Goal: Task Accomplishment & Management: Complete application form

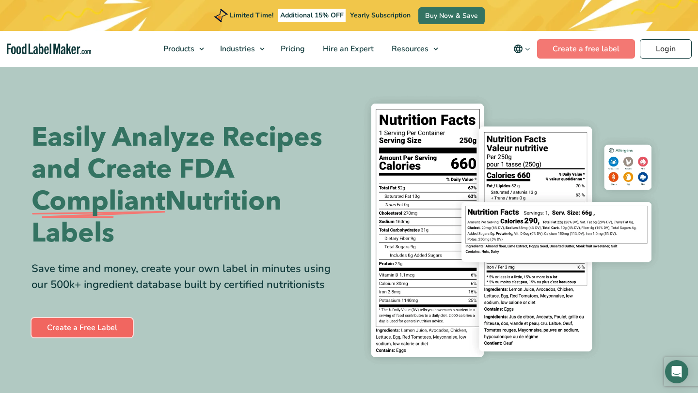
click at [118, 330] on link "Create a Free Label" at bounding box center [81, 327] width 101 height 19
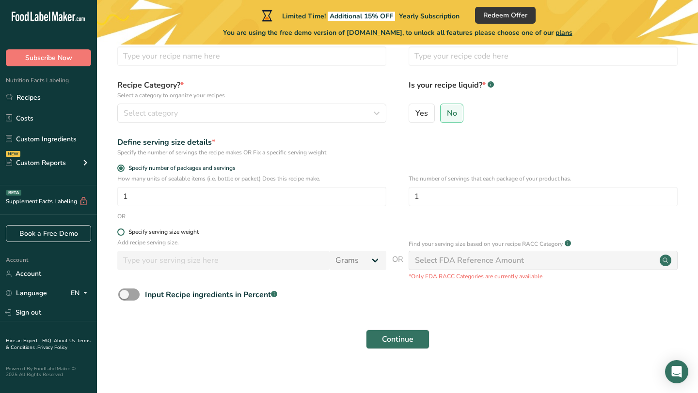
scroll to position [67, 0]
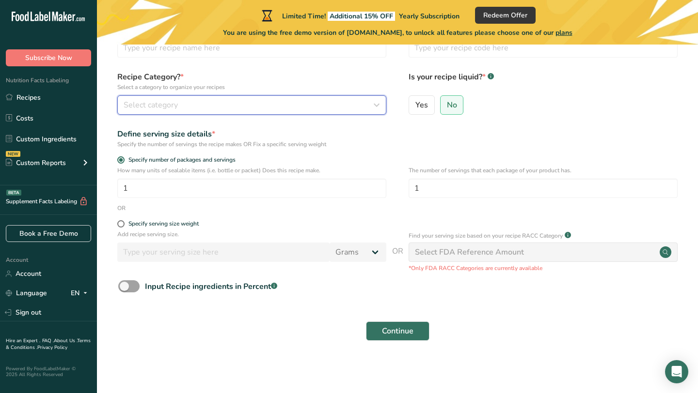
click at [169, 108] on span "Select category" at bounding box center [151, 105] width 54 height 12
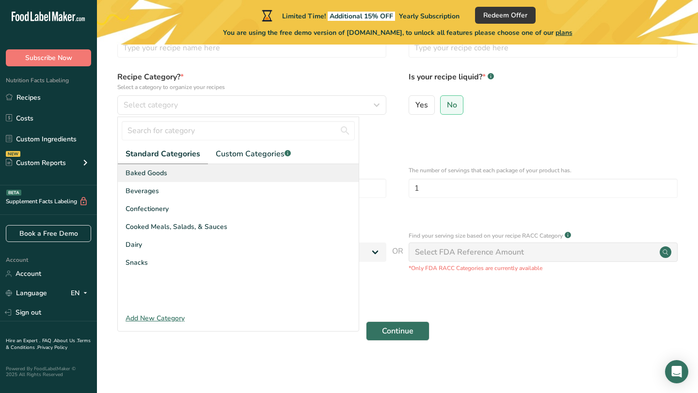
click at [167, 166] on div "Baked Goods" at bounding box center [238, 173] width 241 height 18
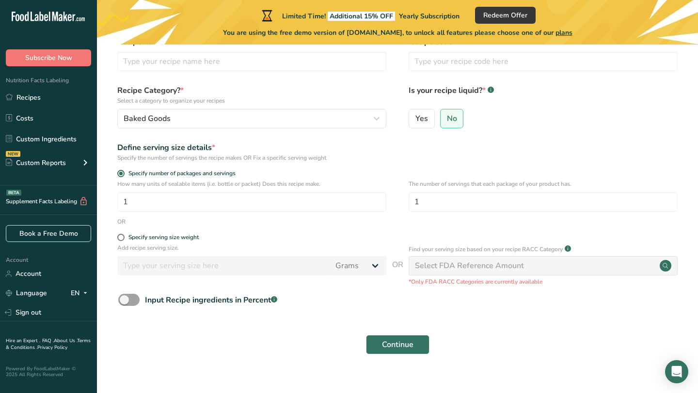
scroll to position [52, 0]
click at [448, 124] on span "No" at bounding box center [452, 120] width 10 height 10
click at [447, 123] on input "No" at bounding box center [443, 119] width 6 height 6
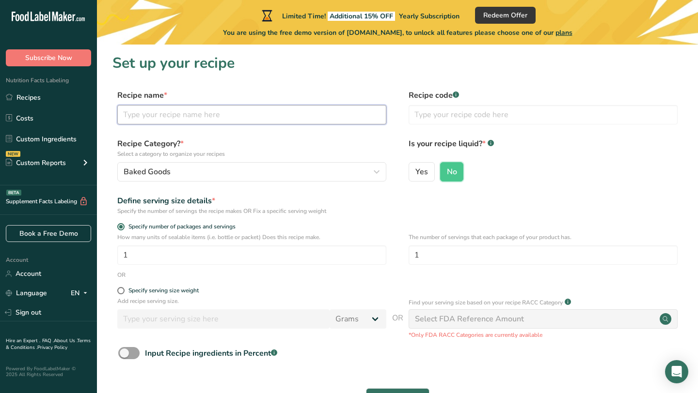
click at [293, 113] on input "text" at bounding box center [251, 114] width 269 height 19
type input "Banana Nut Bread"
click at [466, 117] on input "text" at bounding box center [542, 114] width 269 height 19
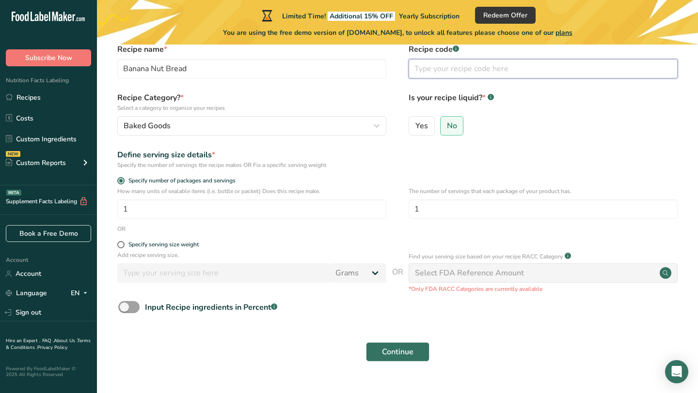
scroll to position [67, 0]
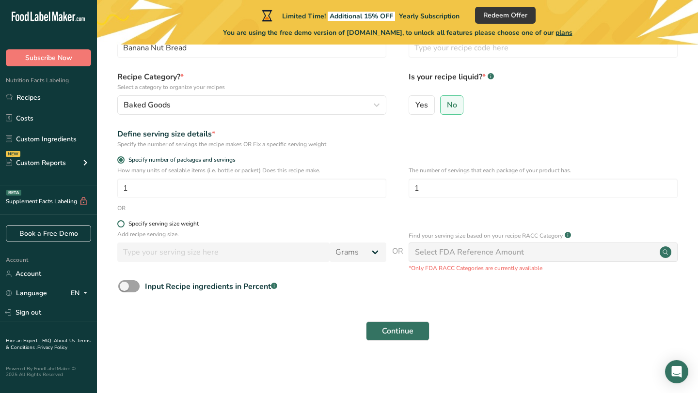
click at [123, 225] on span at bounding box center [120, 223] width 7 height 7
click at [123, 225] on input "Specify serving size weight" at bounding box center [120, 224] width 6 height 6
radio input "true"
radio input "false"
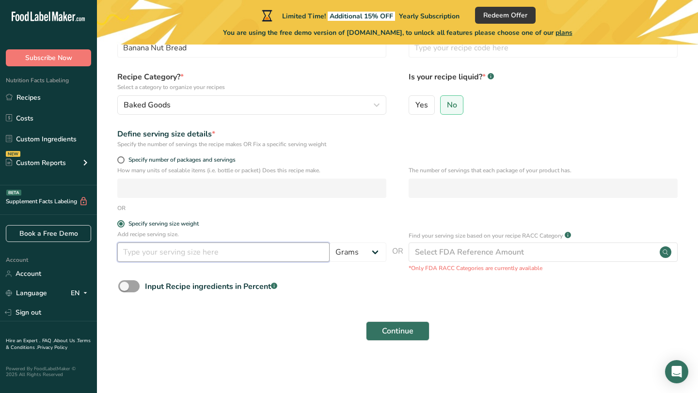
click at [183, 257] on input "number" at bounding box center [223, 252] width 212 height 19
type input "114"
click at [414, 331] on button "Continue" at bounding box center [397, 331] width 63 height 19
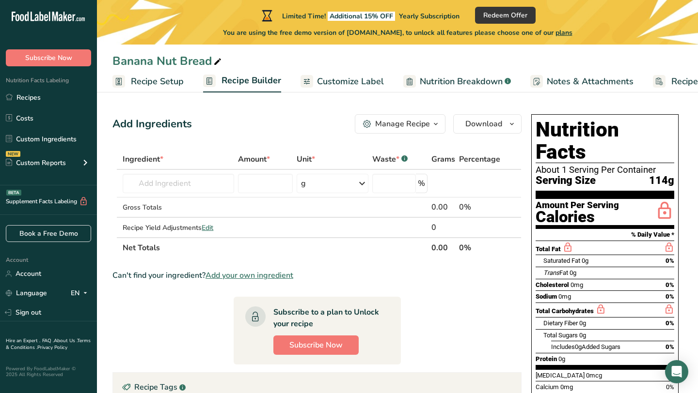
click at [361, 78] on span "Customize Label" at bounding box center [350, 81] width 67 height 13
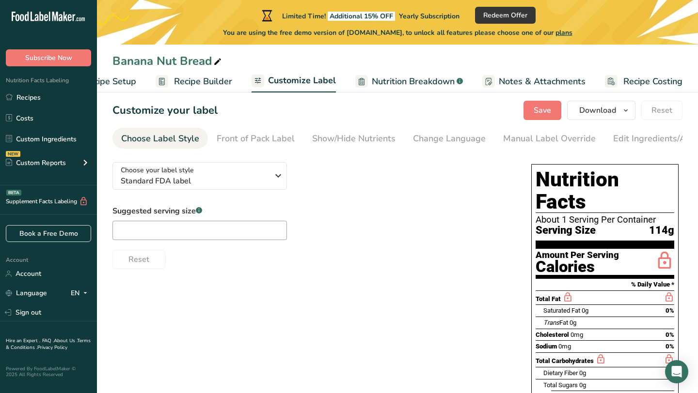
scroll to position [9, 0]
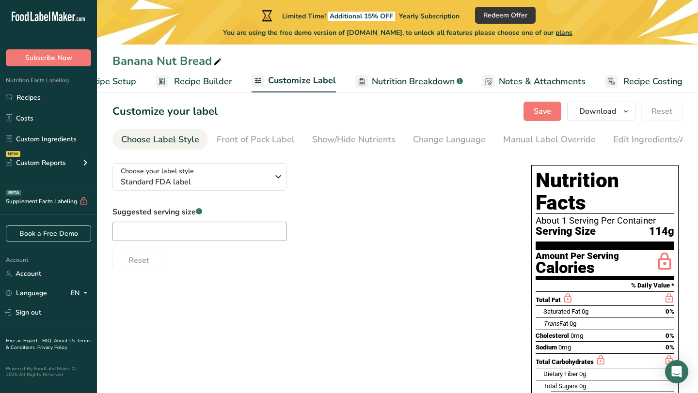
click at [399, 89] on link "Nutrition Breakdown .a-a{fill:#347362;}.b-a{fill:#fff;}" at bounding box center [409, 82] width 108 height 22
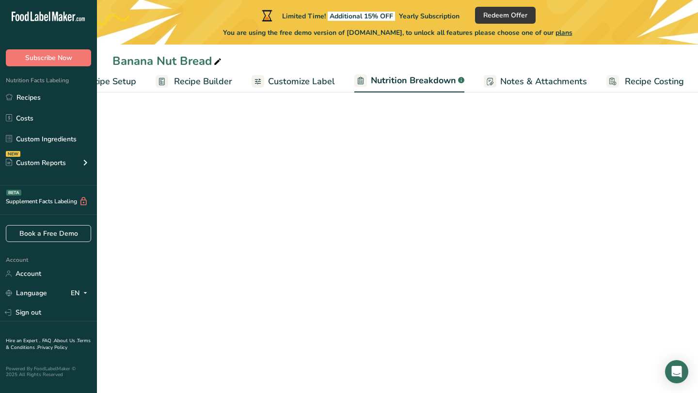
scroll to position [0, 48]
select select "Calories"
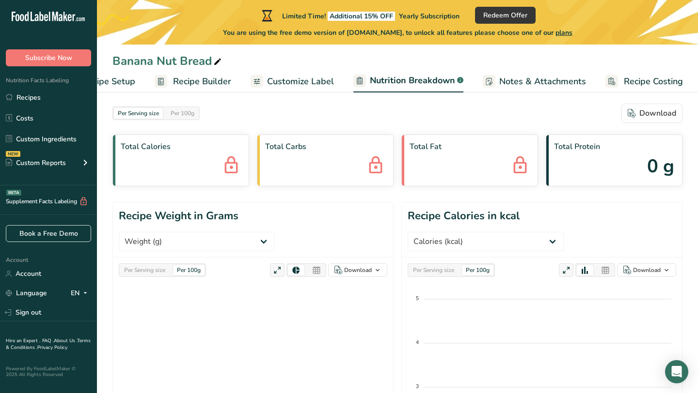
scroll to position [0, 0]
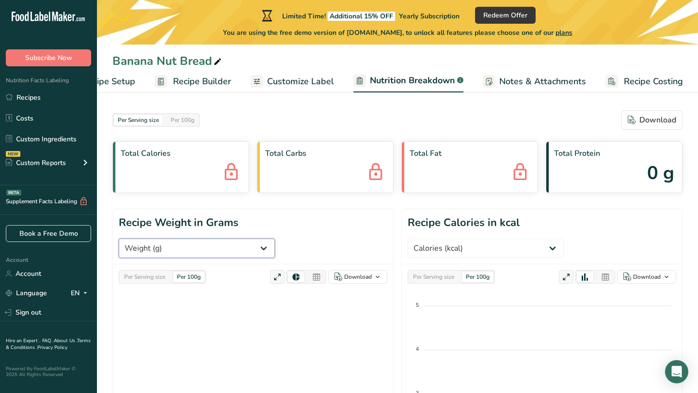
click at [275, 239] on select "Weight (g) Calories (kcal) Energy KJ (kj) Total Fat (g) Saturated Fat (g) Trans…" at bounding box center [197, 248] width 156 height 19
click at [185, 272] on div "Per 100g" at bounding box center [188, 277] width 31 height 11
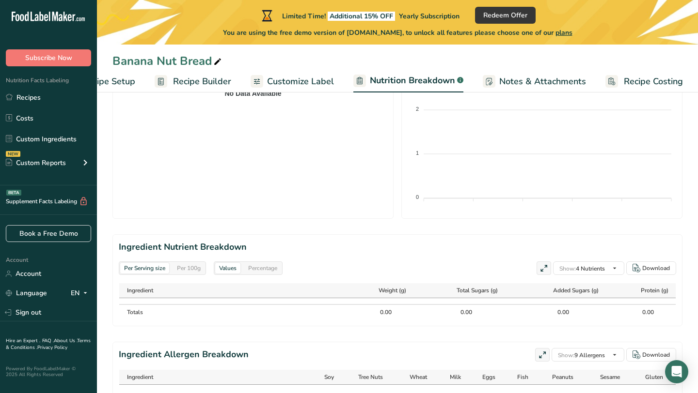
scroll to position [340, 0]
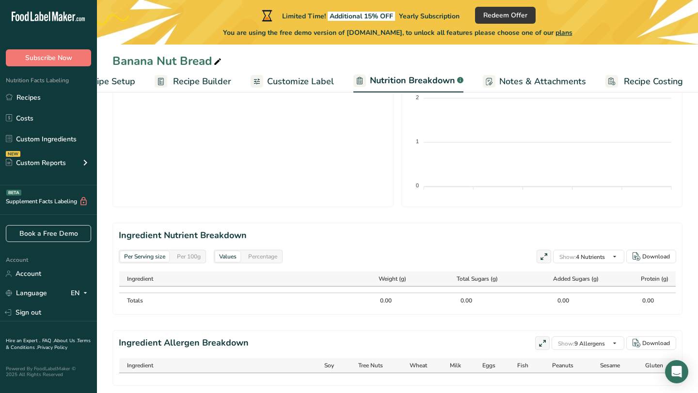
click at [382, 296] on div "0.00" at bounding box center [379, 300] width 24 height 9
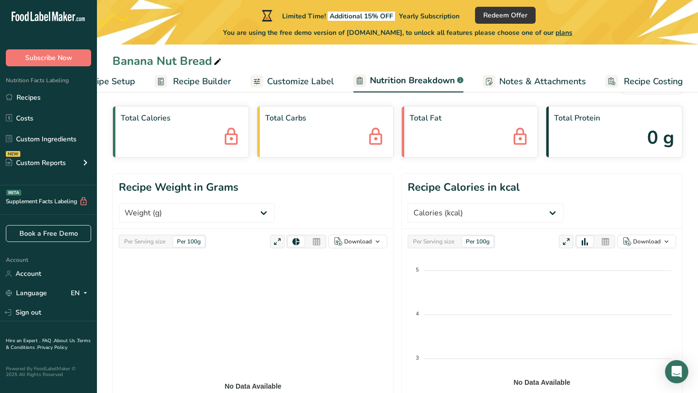
scroll to position [0, 0]
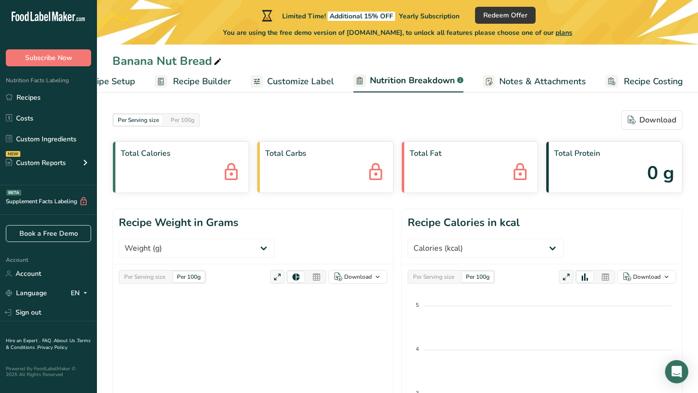
click at [224, 75] on span "Recipe Builder" at bounding box center [202, 81] width 58 height 13
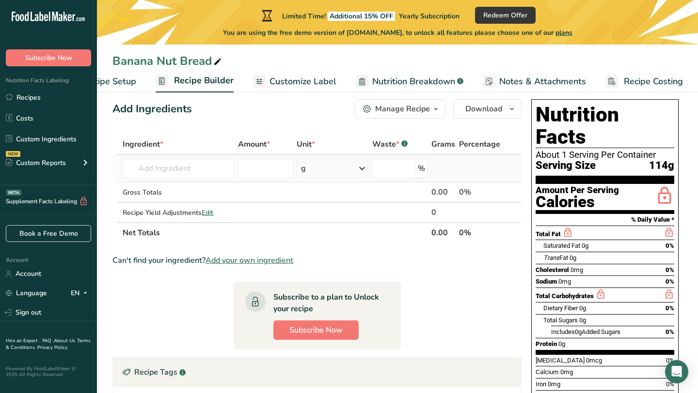
scroll to position [18, 0]
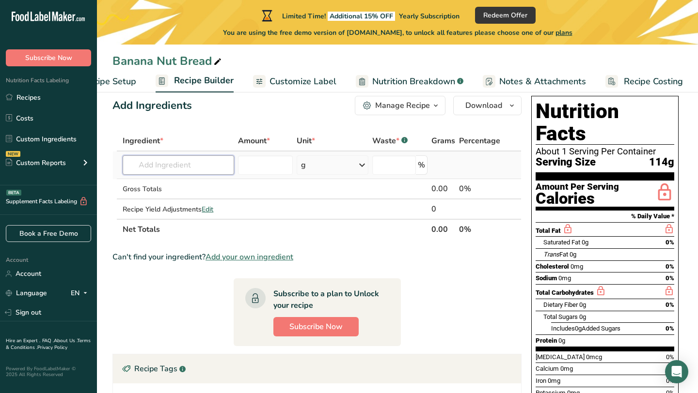
click at [230, 169] on input "text" at bounding box center [178, 165] width 111 height 19
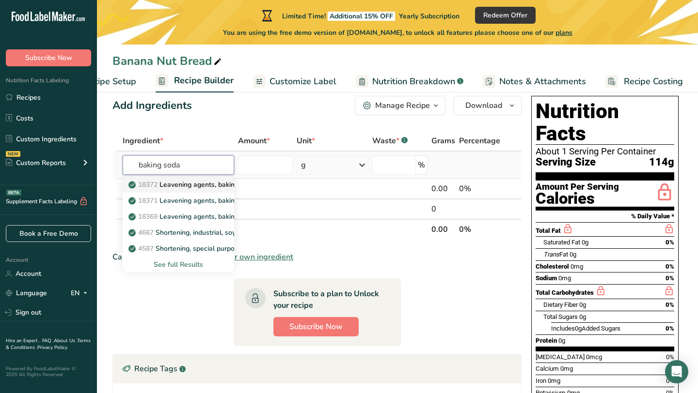
type input "baking soda"
click at [210, 188] on p "18372 Leavening agents, baking soda" at bounding box center [192, 185] width 125 height 10
type input "Leavening agents, baking soda"
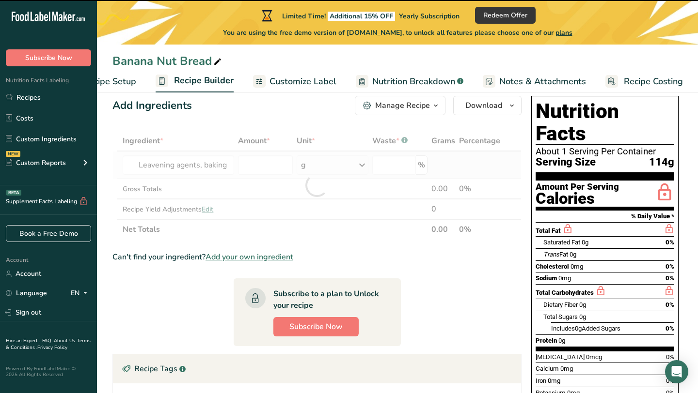
type input "0"
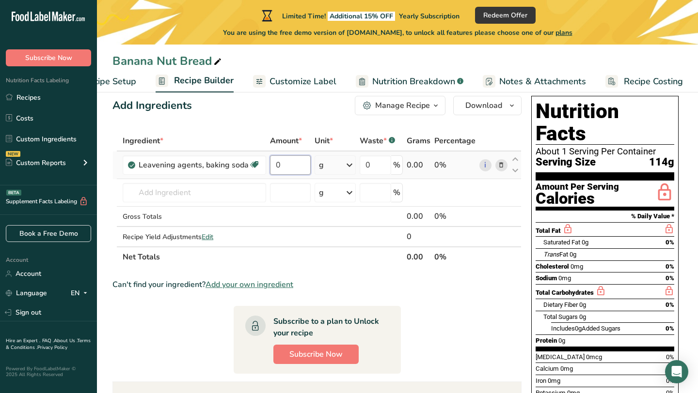
click at [304, 165] on input "0" at bounding box center [290, 165] width 41 height 19
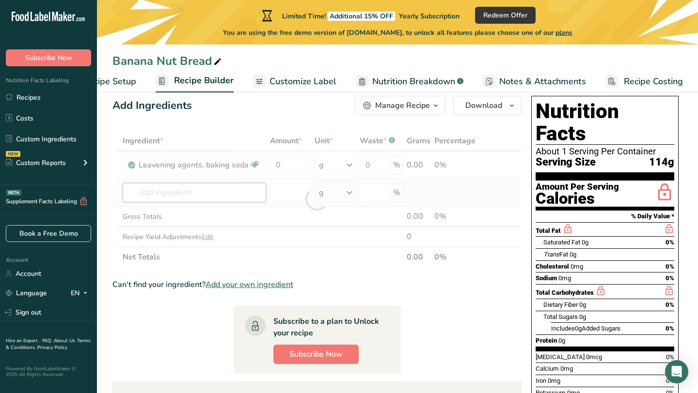
click at [261, 192] on div "Ingredient * Amount * Unit * Waste * .a-a{fill:#347362;}.b-a{fill:#fff;} Grams …" at bounding box center [316, 199] width 409 height 137
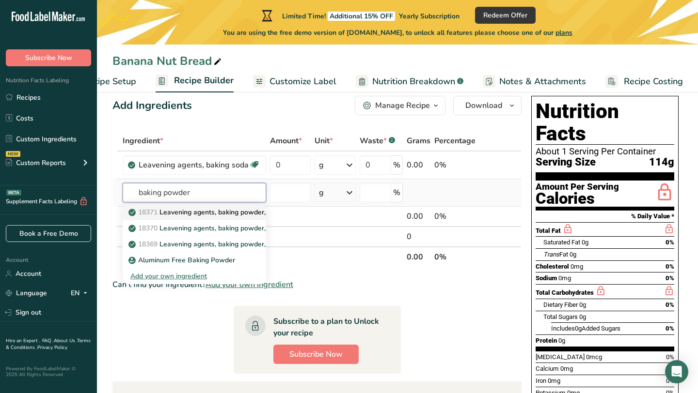
type input "baking powder"
click at [234, 209] on p "18371 Leavening agents, baking powder, low-sodium" at bounding box center [217, 212] width 174 height 10
type input "Leavening agents, baking powder, low-sodium"
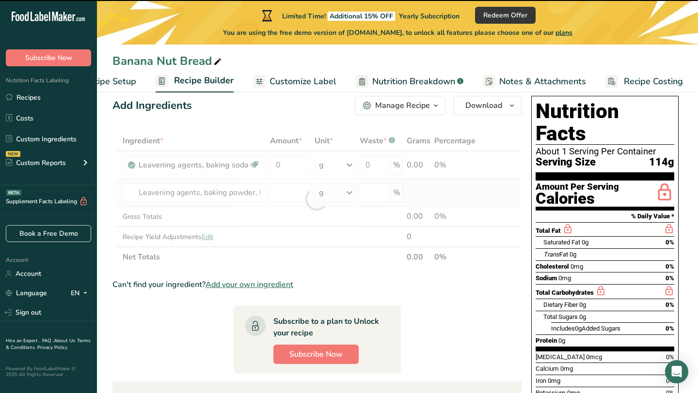
type input "0"
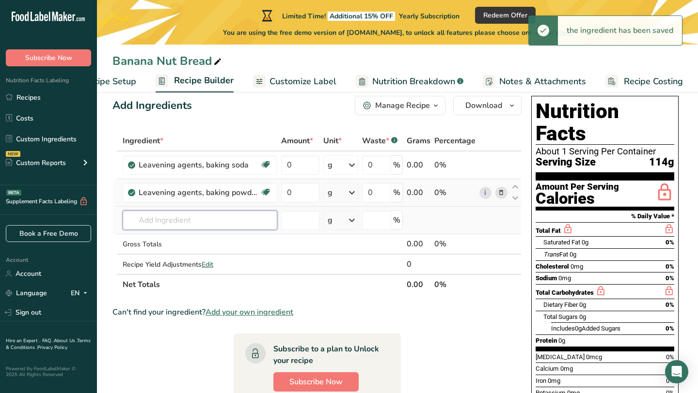
click at [237, 217] on input "text" at bounding box center [200, 220] width 155 height 19
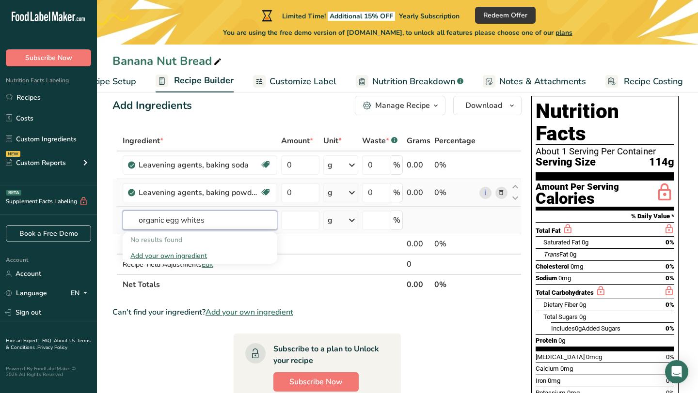
type input "organic egg whites"
click at [189, 257] on div "Add your own ingredient" at bounding box center [199, 256] width 139 height 10
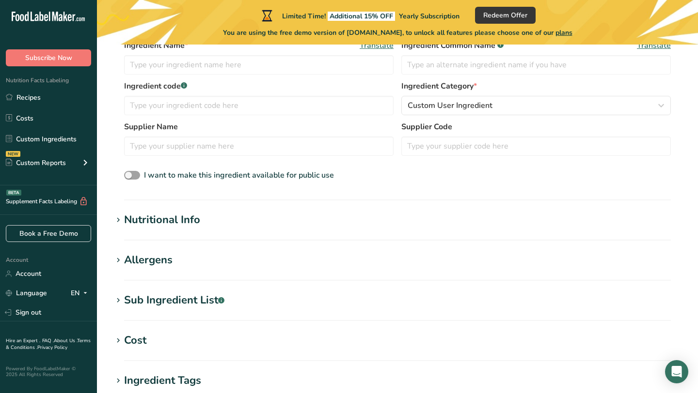
scroll to position [215, 0]
click at [158, 223] on div "Nutritional Info" at bounding box center [162, 221] width 76 height 16
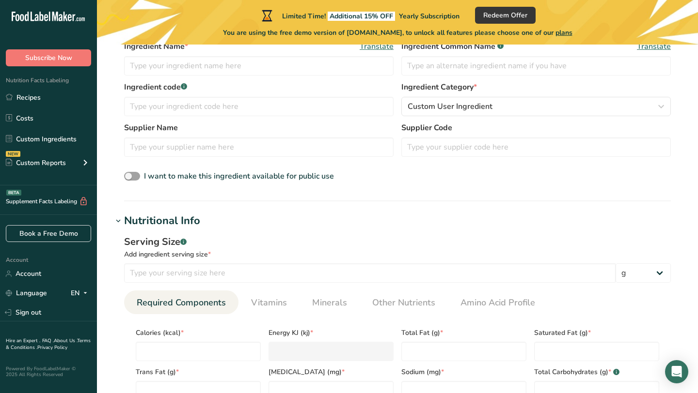
click at [158, 223] on div "Nutritional Info" at bounding box center [162, 221] width 76 height 16
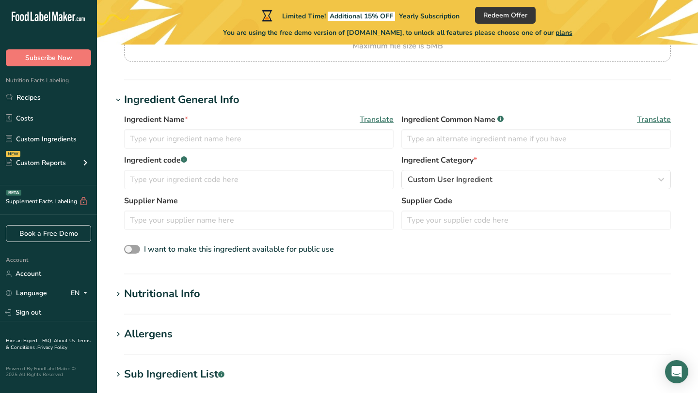
scroll to position [0, 0]
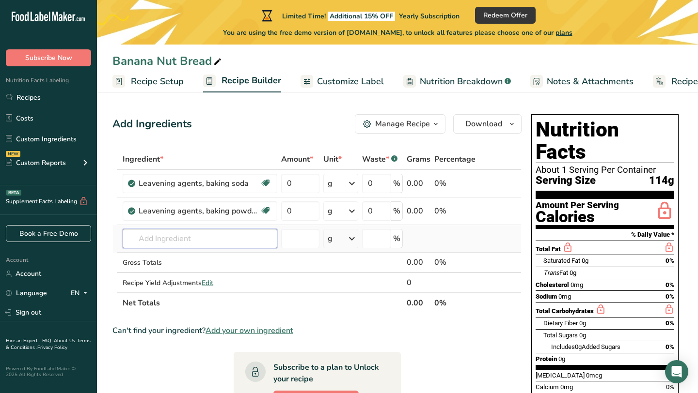
click at [174, 238] on input "text" at bounding box center [200, 238] width 155 height 19
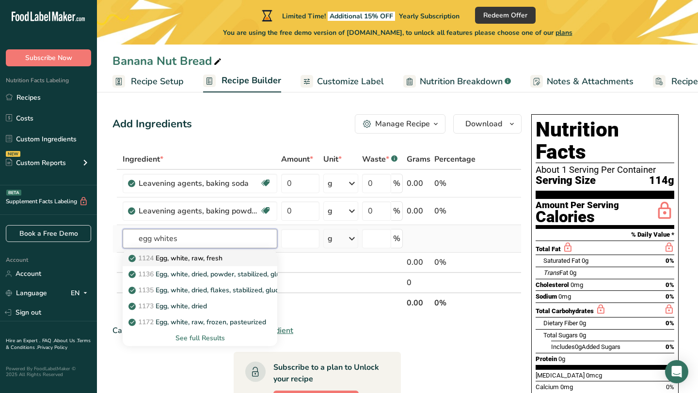
type input "egg whites"
click at [172, 253] on p "1124 Egg, white, raw, fresh" at bounding box center [176, 258] width 92 height 10
type input "Egg, white, raw, fresh"
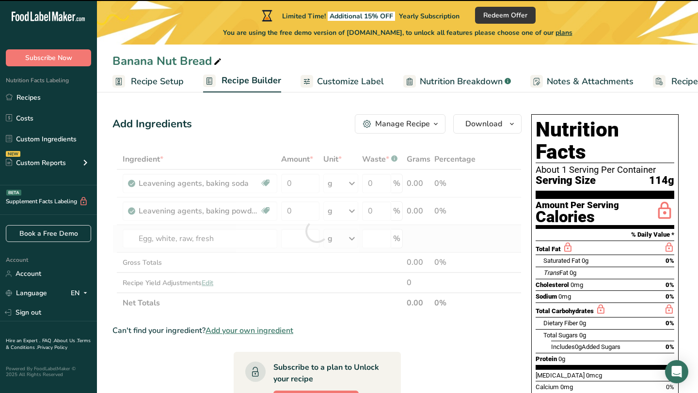
type input "0"
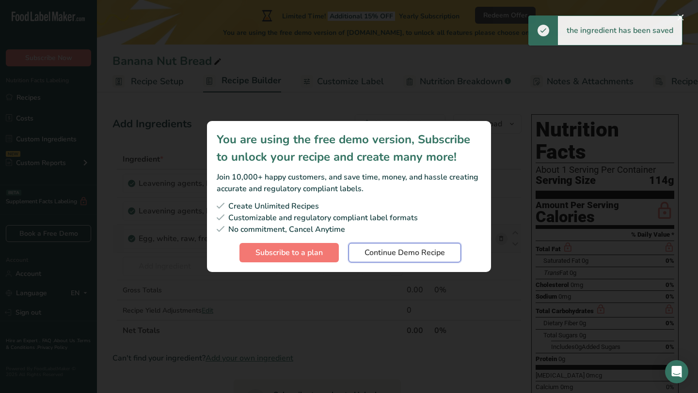
click at [381, 250] on span "Continue Demo Recipe" at bounding box center [404, 253] width 80 height 12
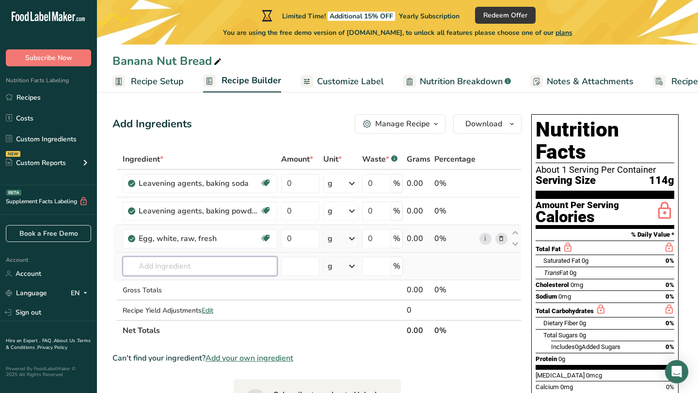
click at [210, 265] on input "text" at bounding box center [200, 266] width 155 height 19
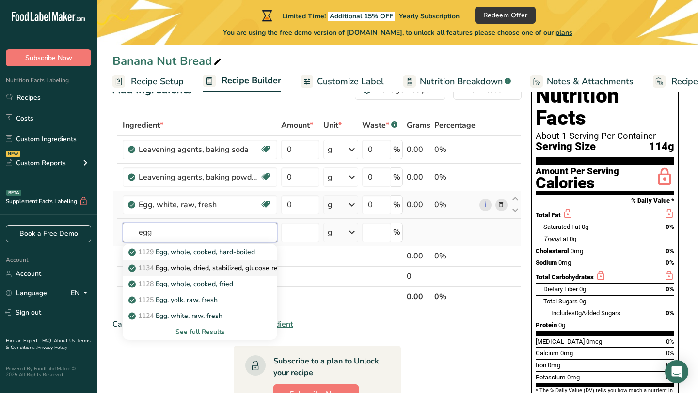
scroll to position [36, 0]
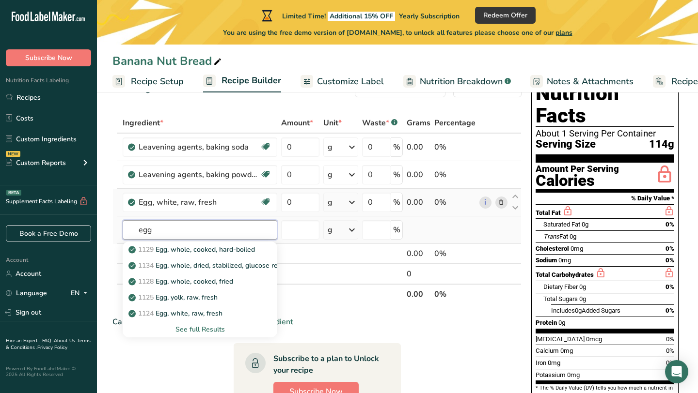
type input "egg"
click at [204, 326] on div "See full Results" at bounding box center [199, 330] width 139 height 10
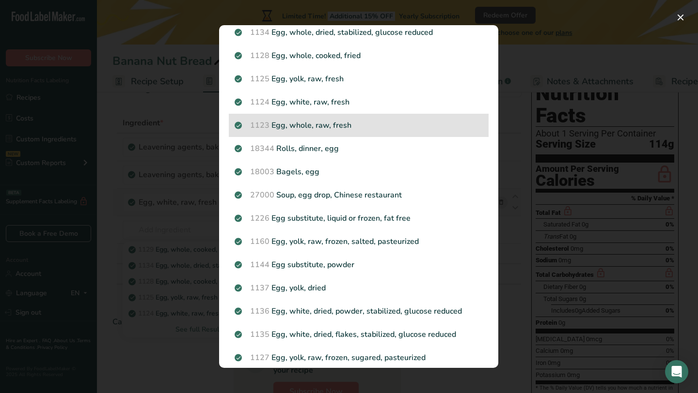
scroll to position [0, 0]
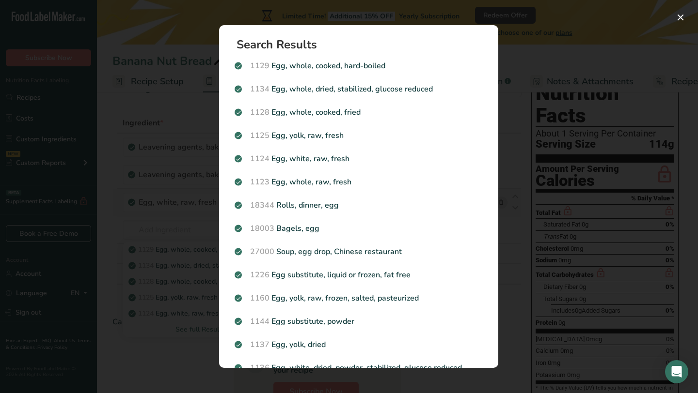
click at [310, 19] on div "Search Results 1129 Egg, whole, cooked, hard-boiled 1134 Egg, whole, dried, sta…" at bounding box center [358, 197] width 310 height 374
click at [679, 20] on button "Search results modal" at bounding box center [680, 18] width 16 height 16
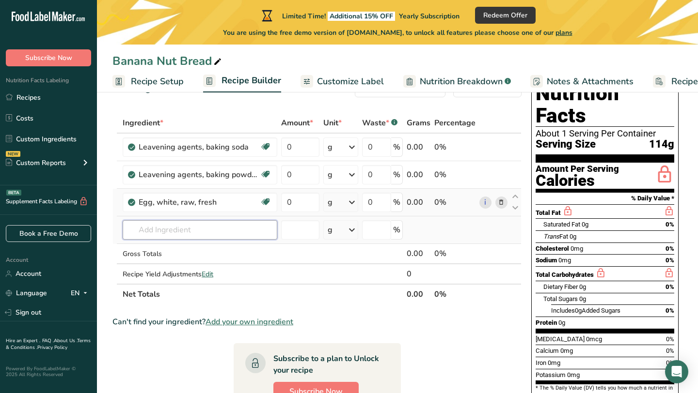
click at [194, 224] on input "text" at bounding box center [200, 229] width 155 height 19
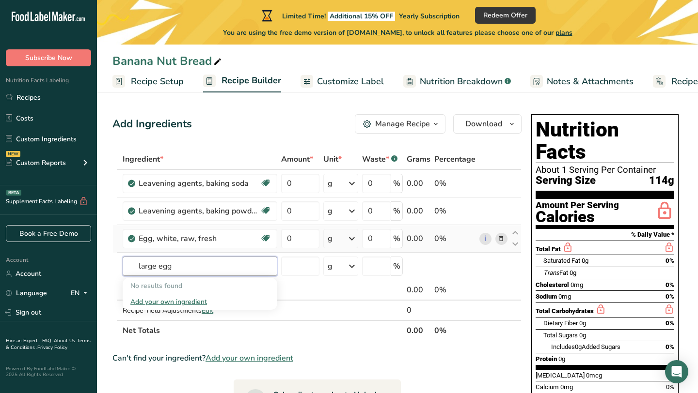
type input "large egg"
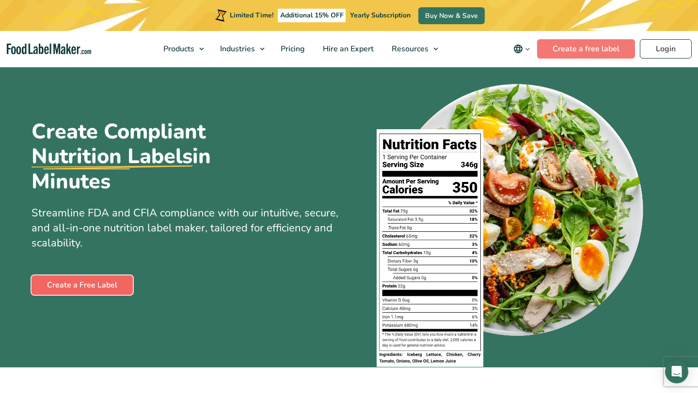
click at [110, 285] on link "Create a Free Label" at bounding box center [81, 285] width 101 height 19
